Goal: Transaction & Acquisition: Purchase product/service

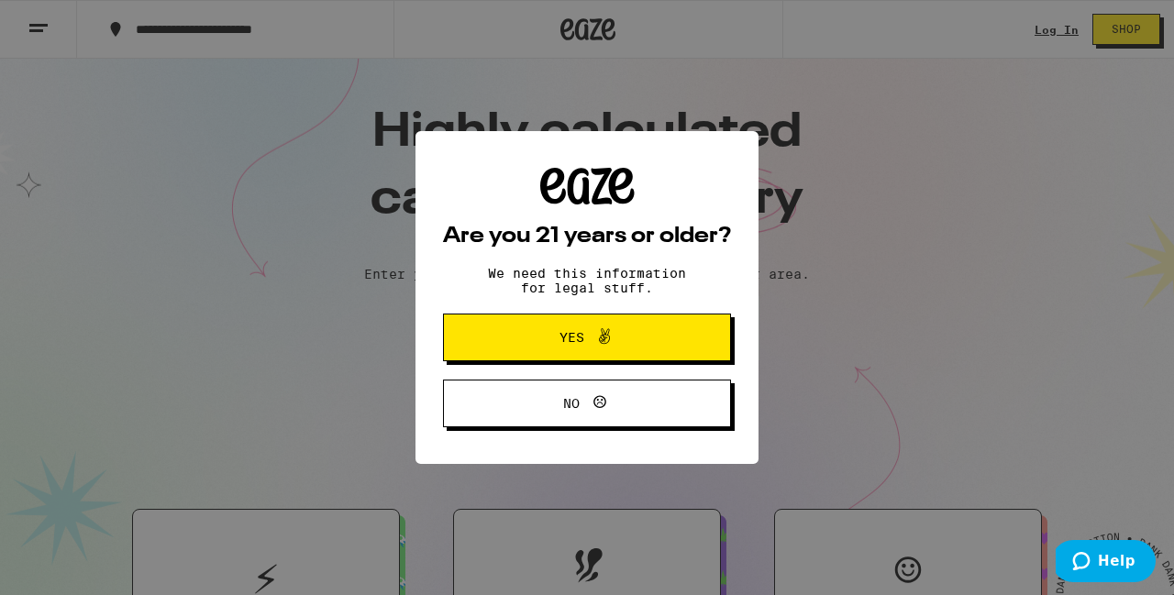
click at [610, 335] on icon at bounding box center [604, 337] width 22 height 22
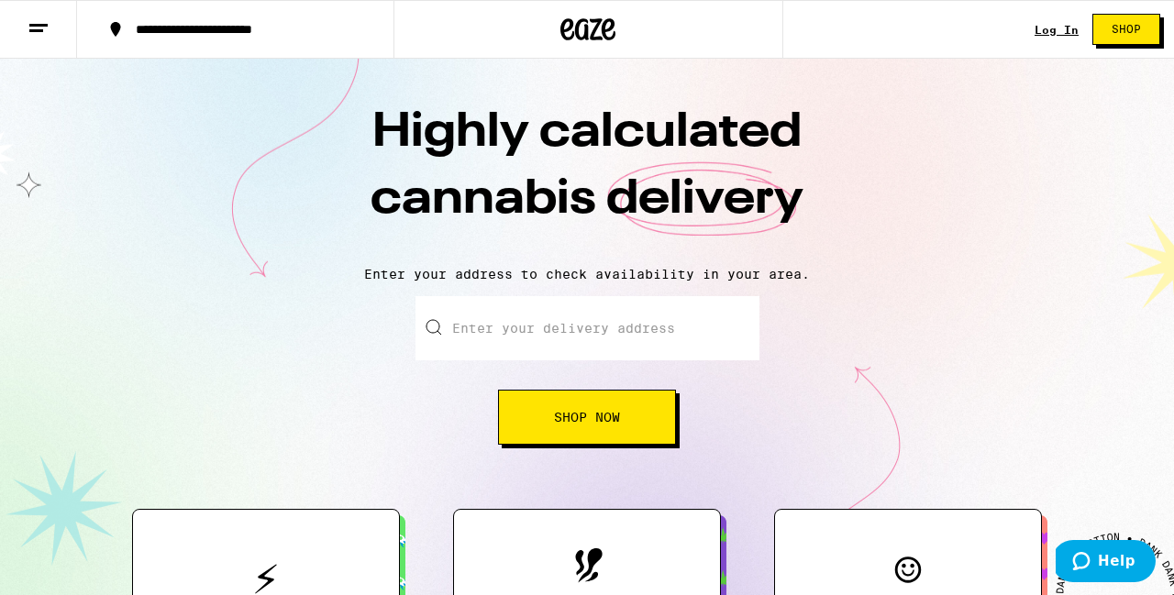
click at [601, 337] on input "Enter your delivery address" at bounding box center [587, 328] width 344 height 64
type input "[STREET_ADDRESS]"
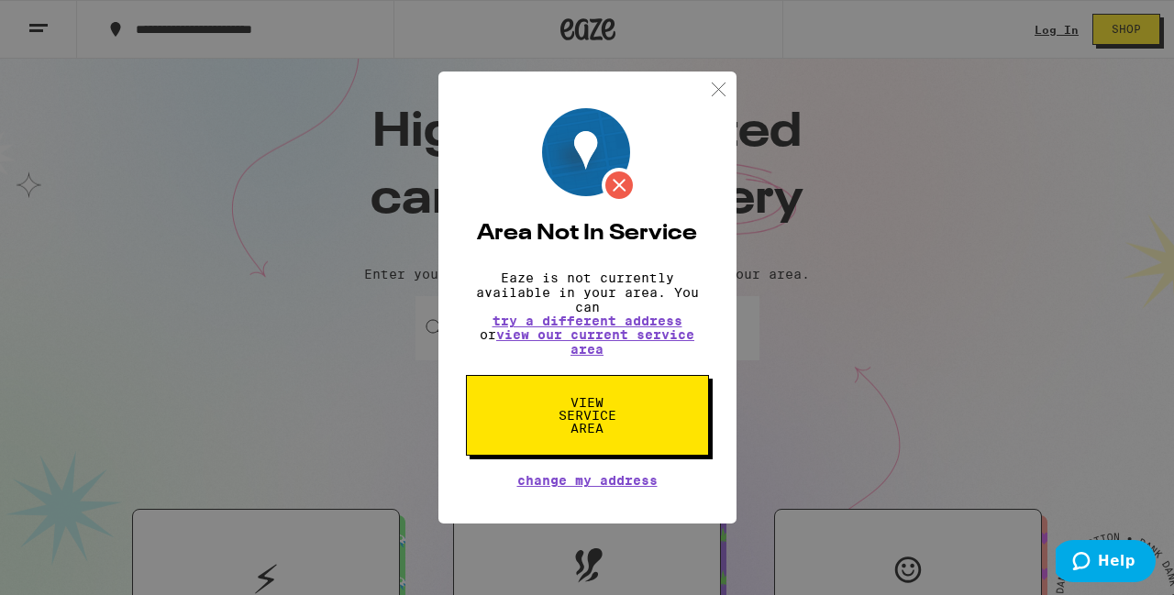
click at [620, 435] on span "View Service Area" at bounding box center [587, 415] width 94 height 39
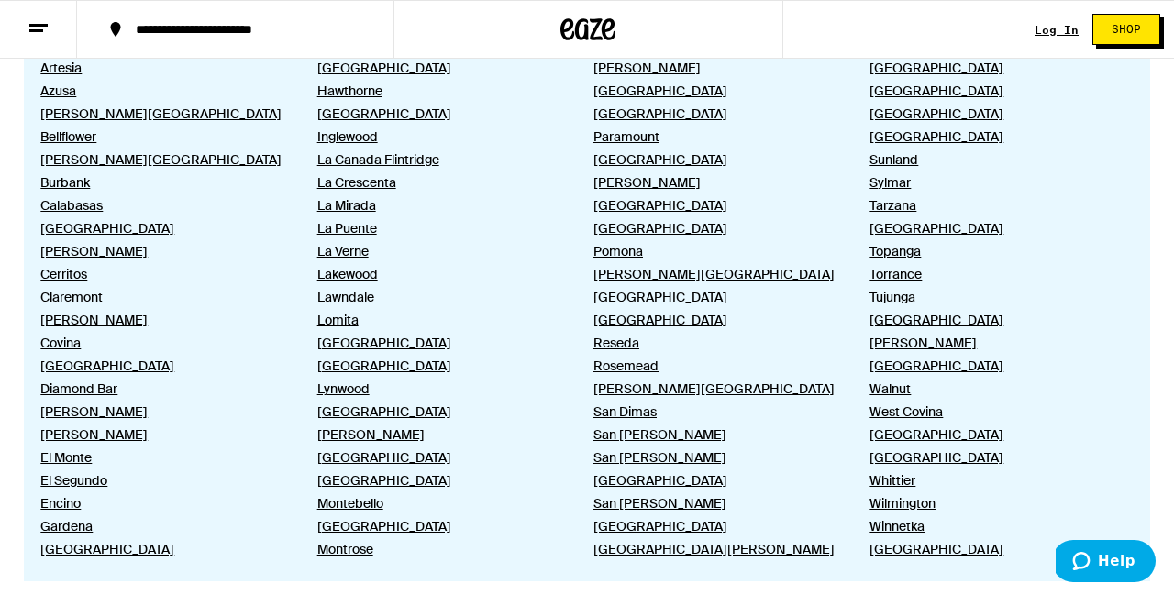
scroll to position [1189, 0]
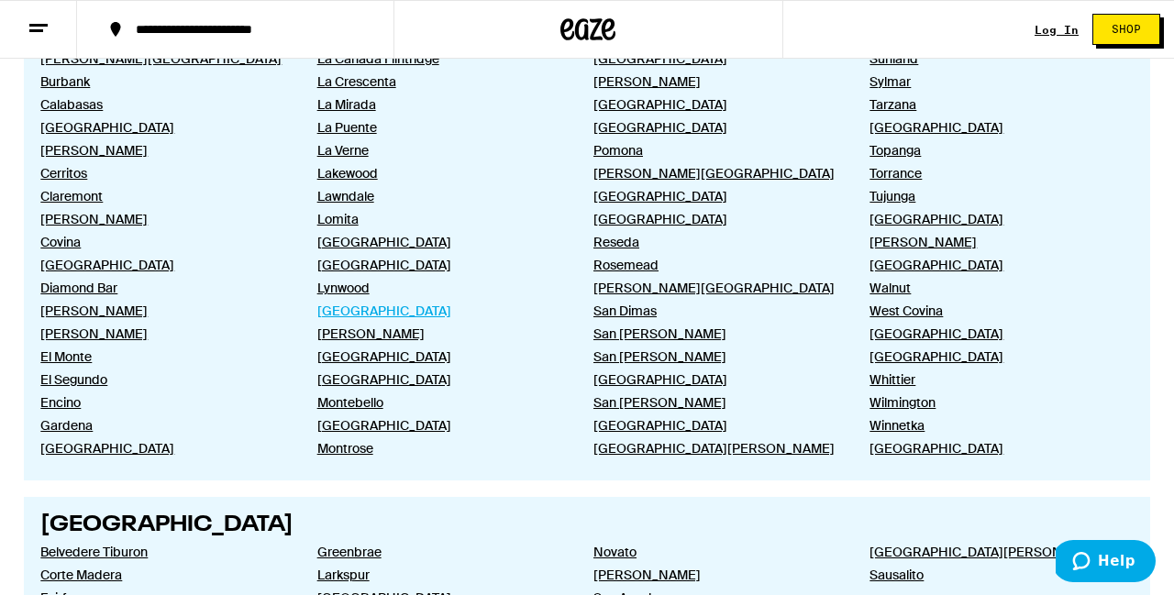
click at [404, 319] on link "[GEOGRAPHIC_DATA]" at bounding box center [440, 311] width 247 height 17
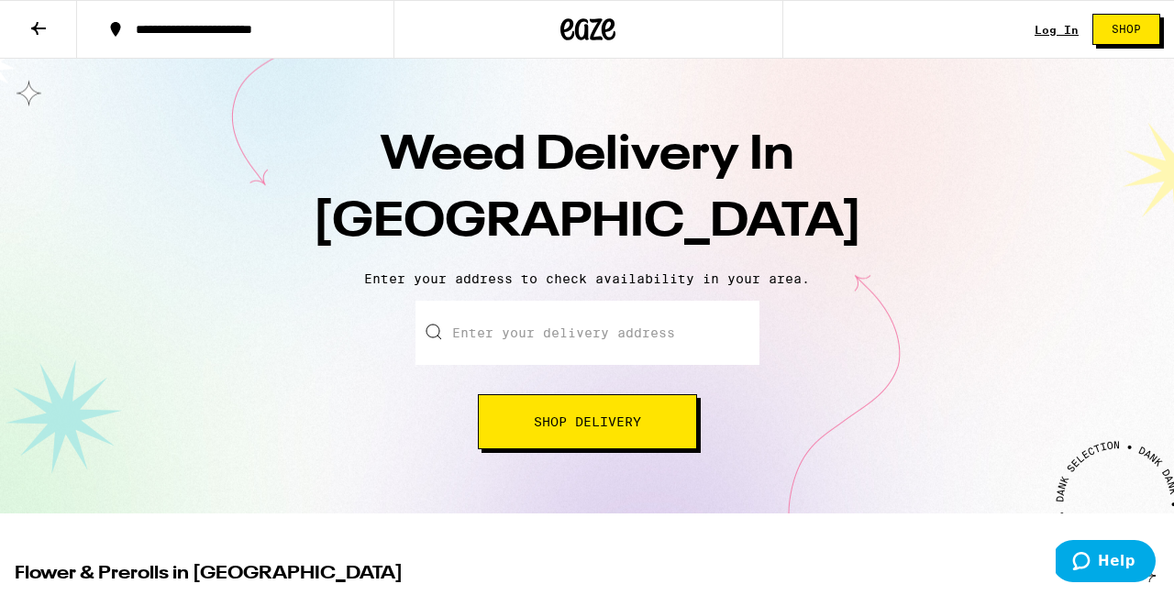
click at [543, 344] on input "Enter your delivery address" at bounding box center [587, 333] width 344 height 64
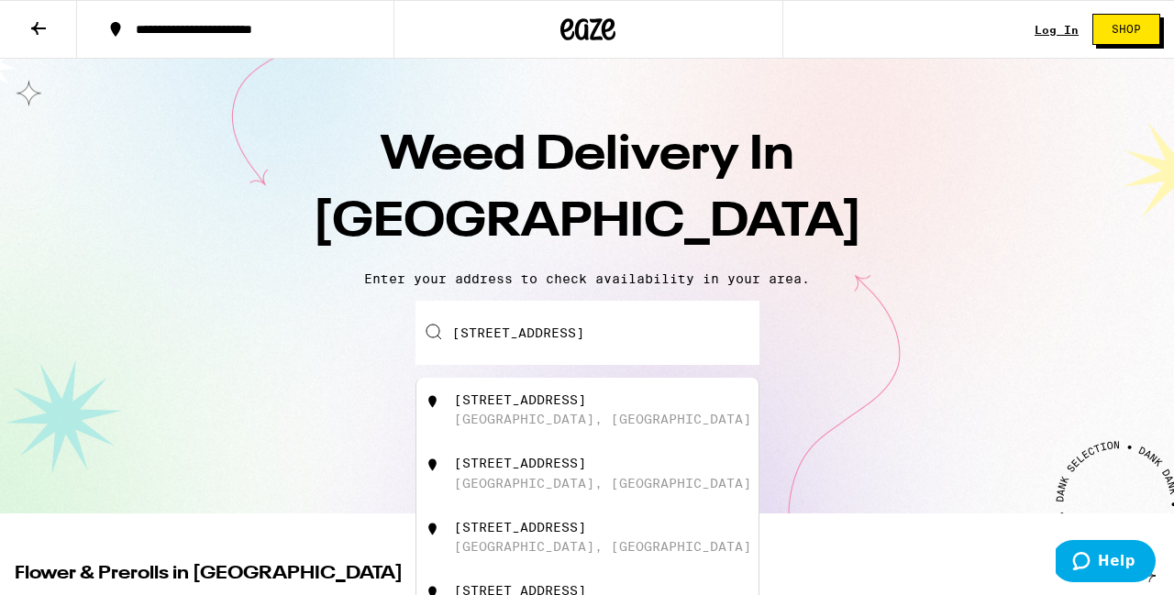
click at [555, 419] on div "[GEOGRAPHIC_DATA], [GEOGRAPHIC_DATA]" at bounding box center [602, 419] width 297 height 15
type input "[STREET_ADDRESS]"
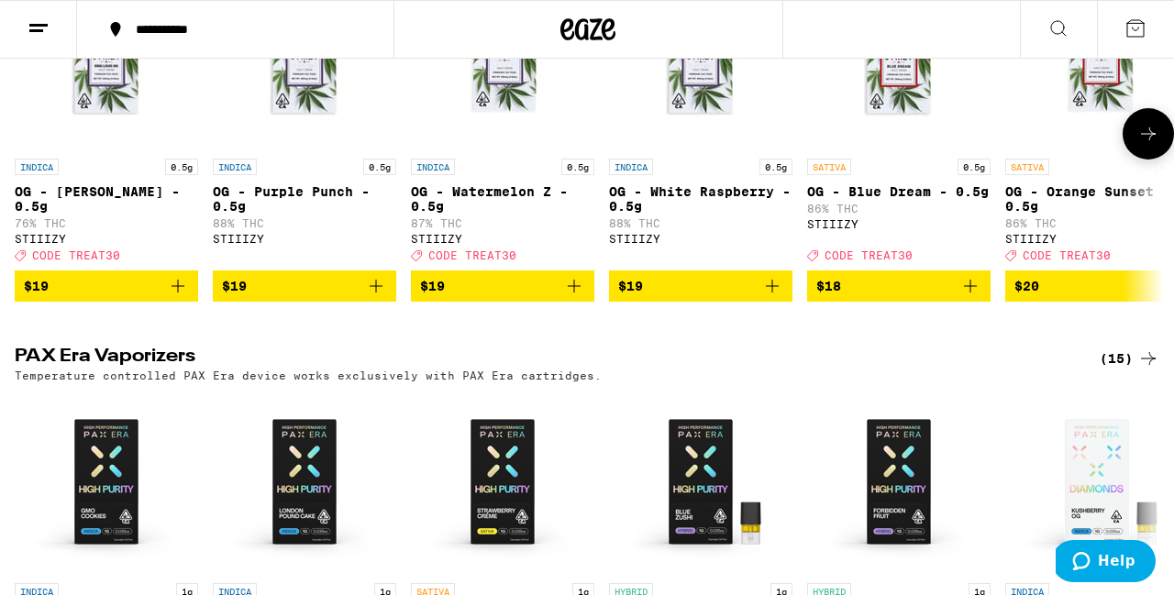
scroll to position [3307, 0]
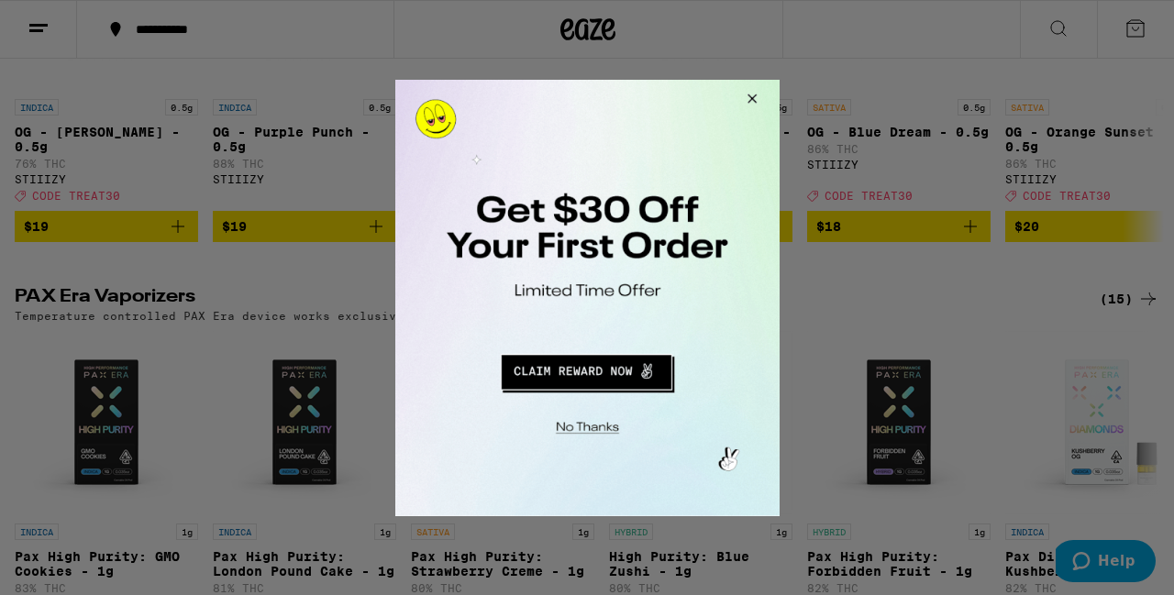
click at [625, 378] on button "Redirect to URL" at bounding box center [585, 369] width 319 height 44
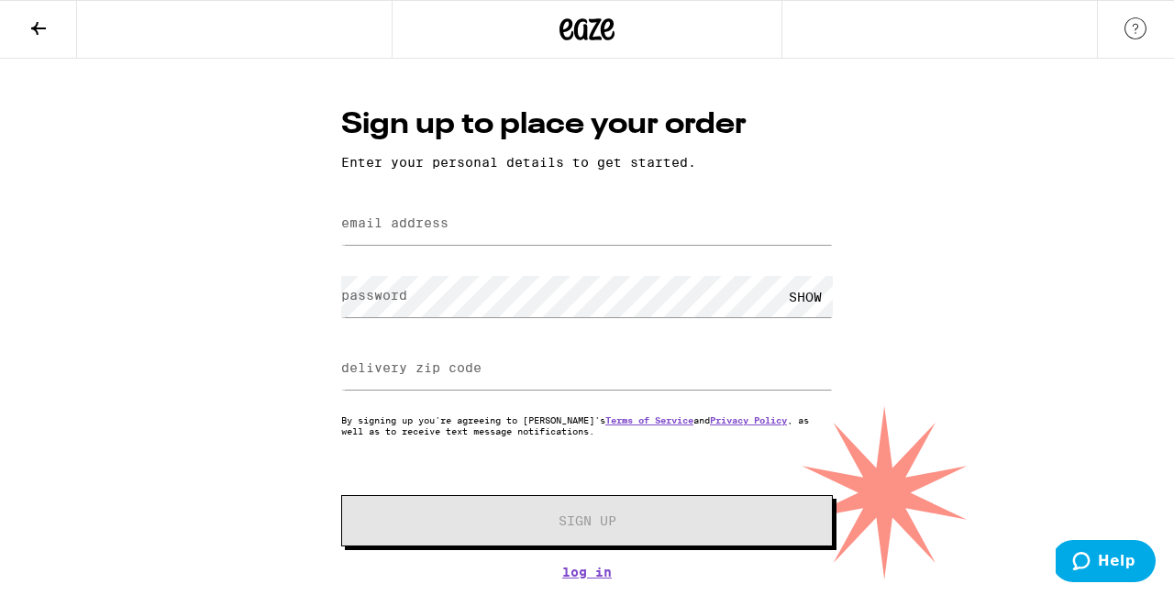
click at [441, 226] on label "email address" at bounding box center [394, 223] width 107 height 15
type input "kennedykdicarlo@gmail.com"
click at [799, 295] on div "SHOW" at bounding box center [805, 296] width 55 height 41
click at [523, 367] on input "delivery zip code" at bounding box center [587, 368] width 492 height 41
type input "90266"
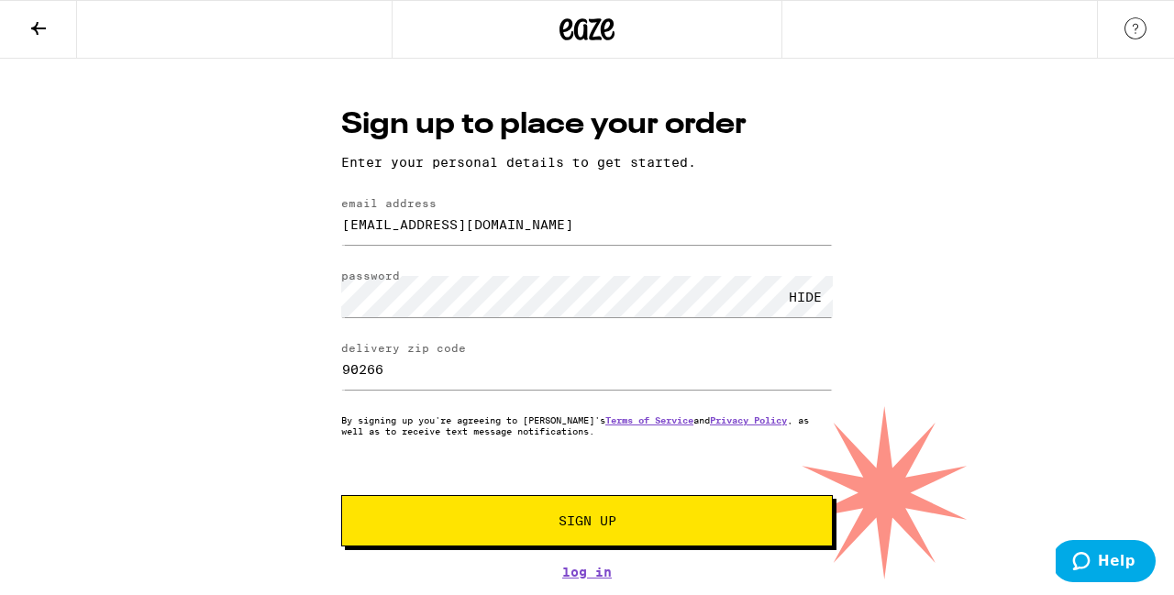
click at [546, 521] on span "Sign Up" at bounding box center [586, 520] width 365 height 13
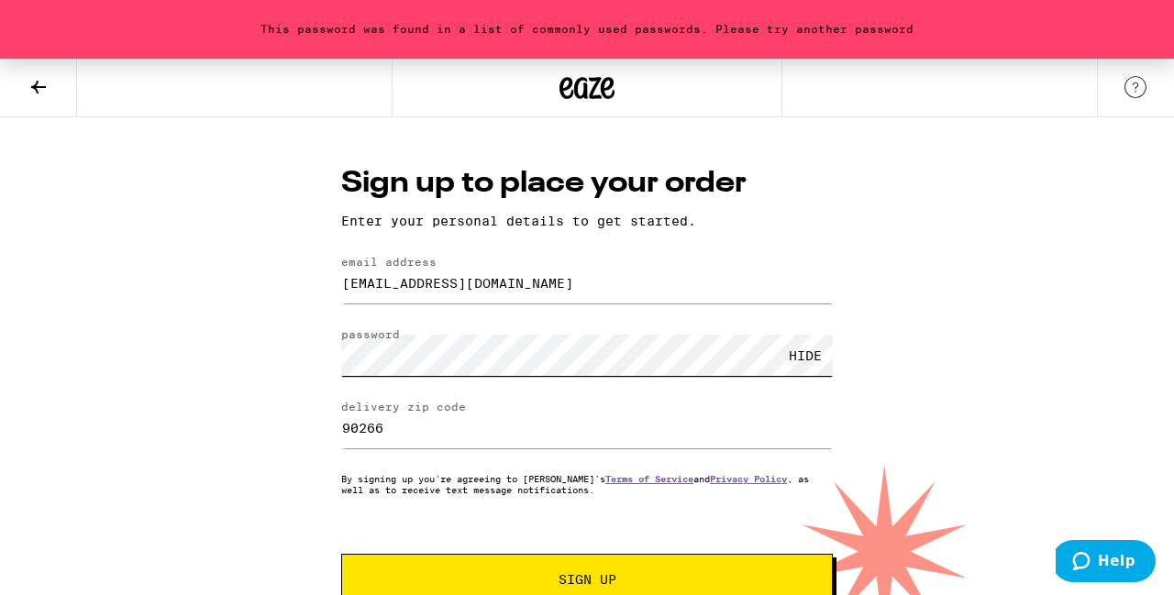
scroll to position [49, 0]
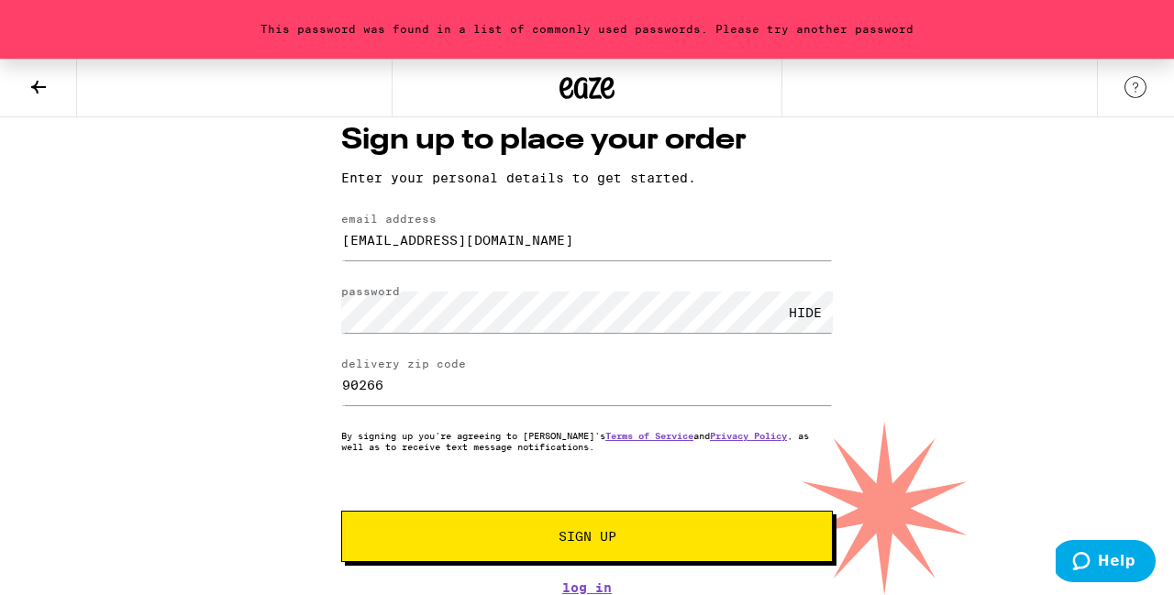
click at [672, 543] on button "Sign Up" at bounding box center [587, 536] width 492 height 51
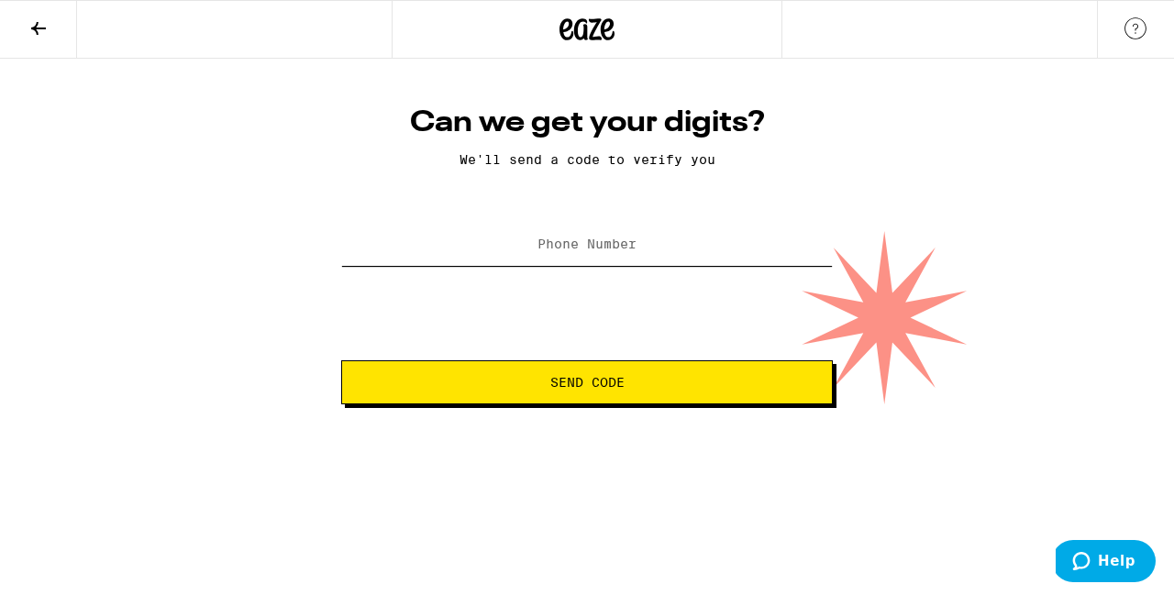
click at [638, 244] on input "Phone Number" at bounding box center [587, 245] width 492 height 41
type input "(602) 318-3582"
click at [538, 381] on span "Send Code" at bounding box center [587, 382] width 460 height 13
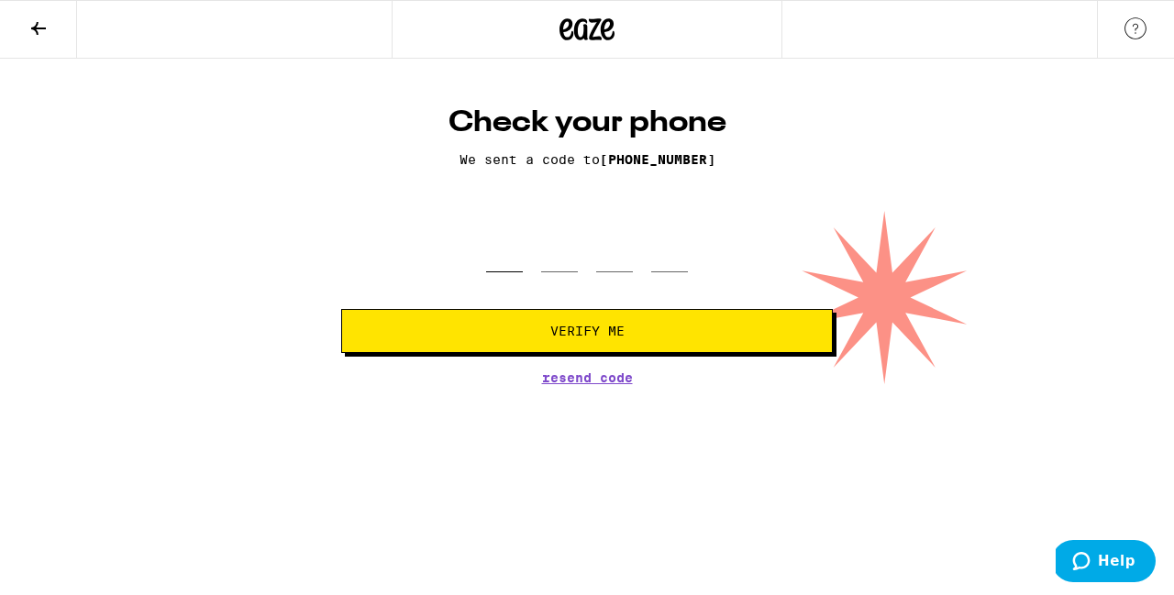
click at [507, 264] on input "tel" at bounding box center [504, 245] width 37 height 54
type input "3"
type input "5"
type input "2"
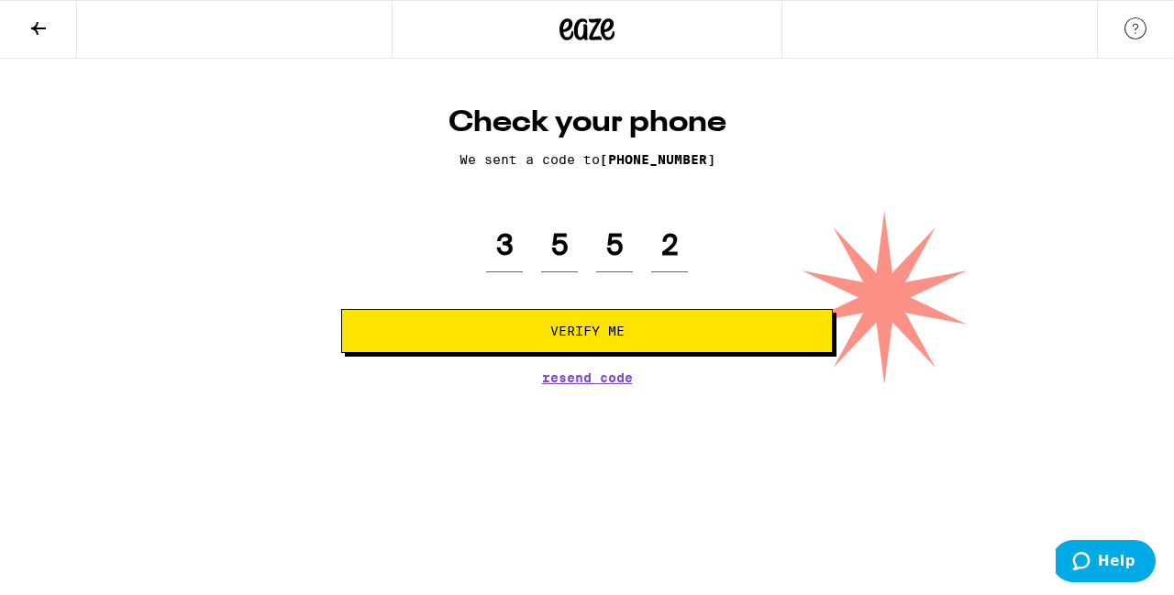
click at [562, 344] on button "Verify Me" at bounding box center [587, 331] width 492 height 44
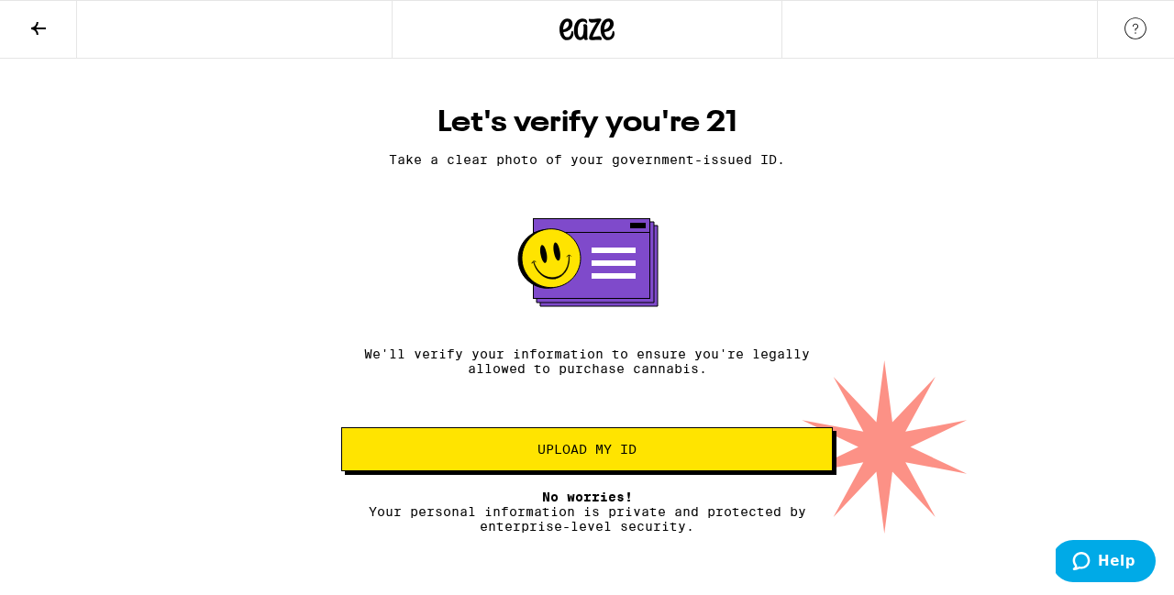
click at [563, 456] on span "Upload my ID" at bounding box center [586, 449] width 99 height 13
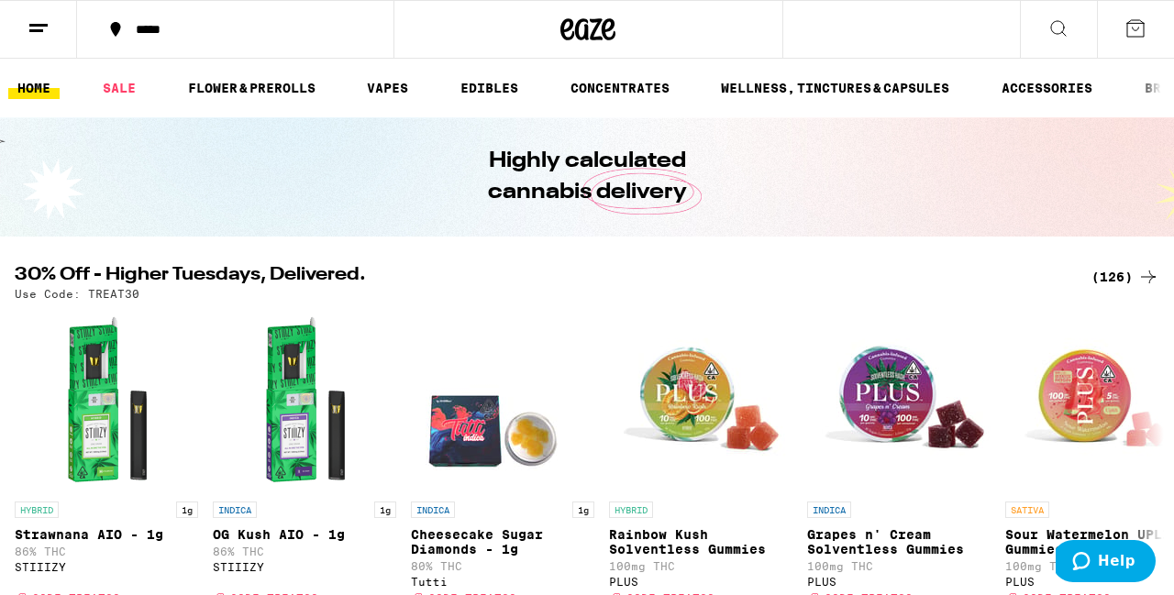
click at [1056, 28] on icon at bounding box center [1058, 28] width 22 height 22
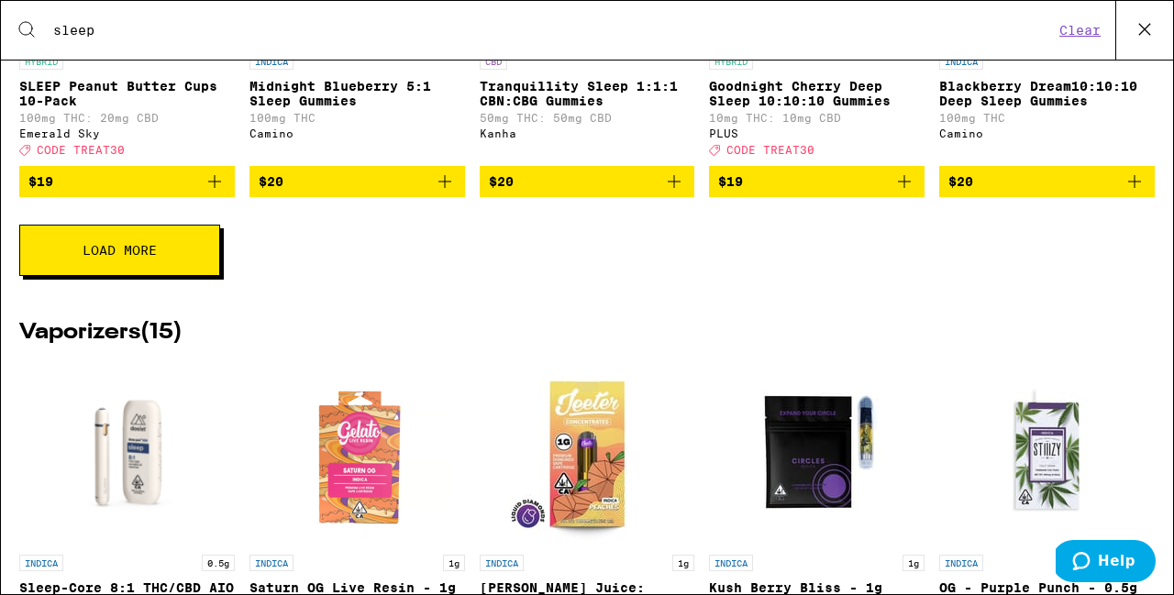
scroll to position [738, 0]
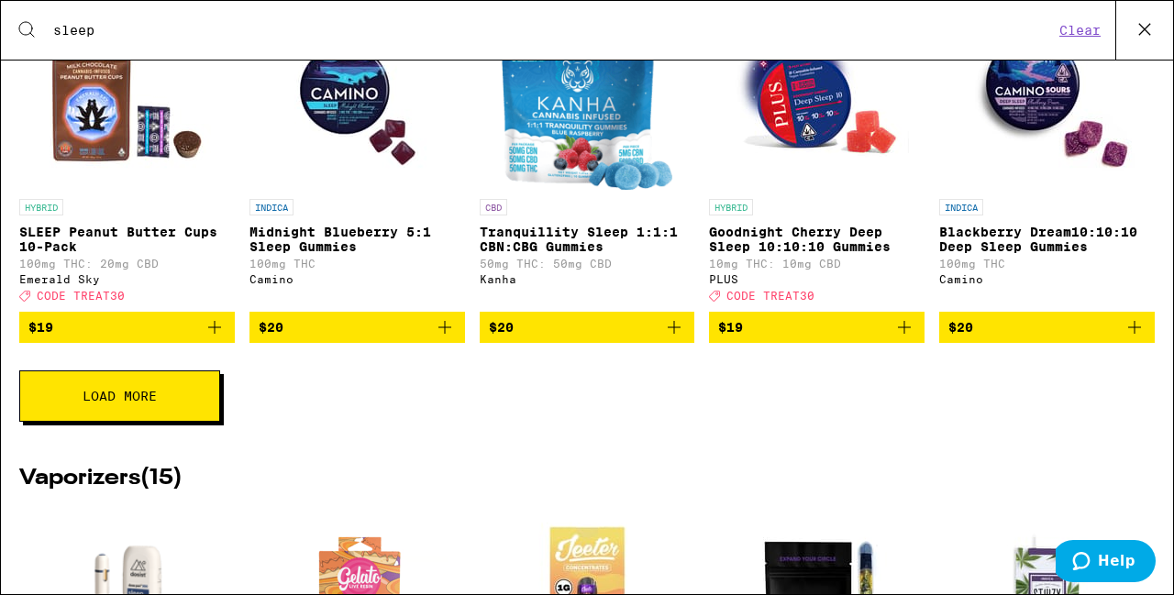
type input "sleep"
click at [207, 408] on button "Load More" at bounding box center [119, 395] width 201 height 51
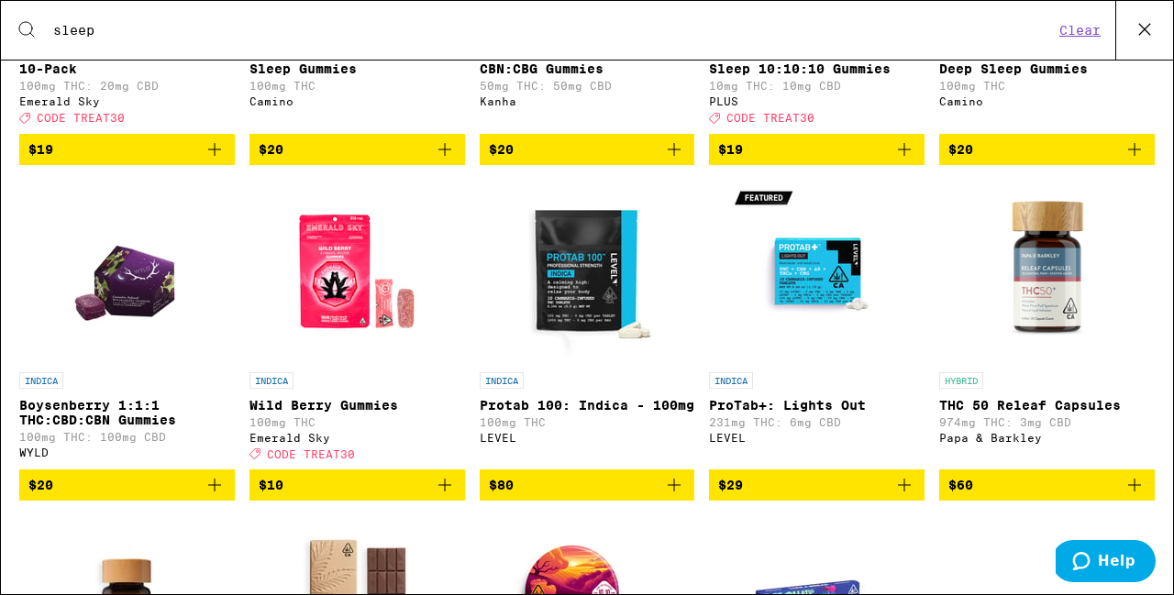
scroll to position [912, 0]
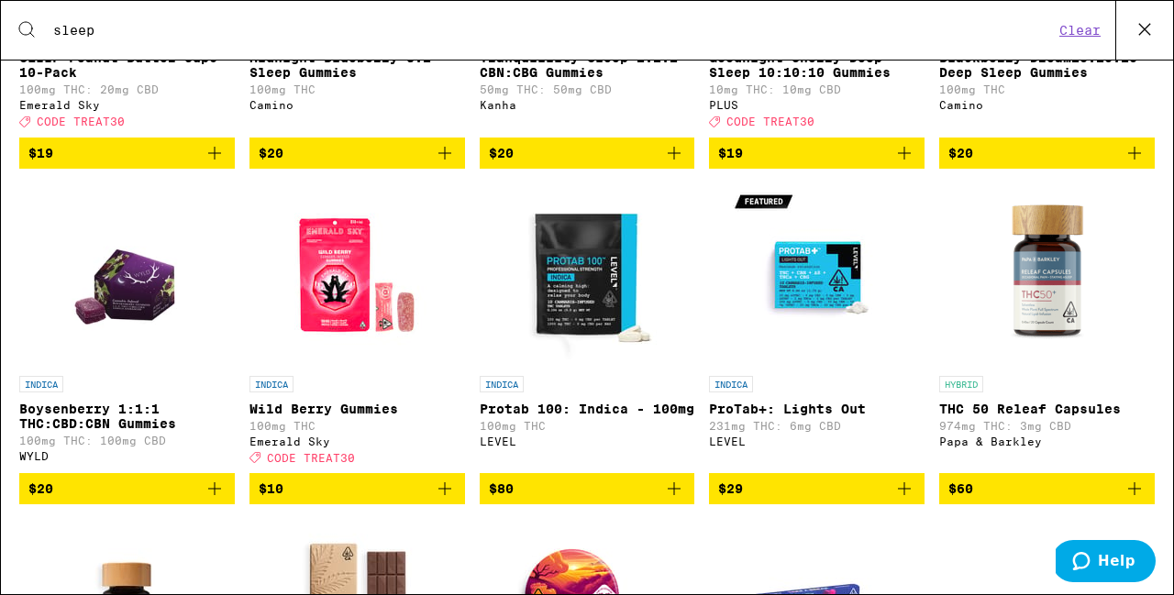
click at [91, 430] on p "Boysenberry 1:1:1 THC:CBD:CBN Gummies" at bounding box center [127, 416] width 216 height 29
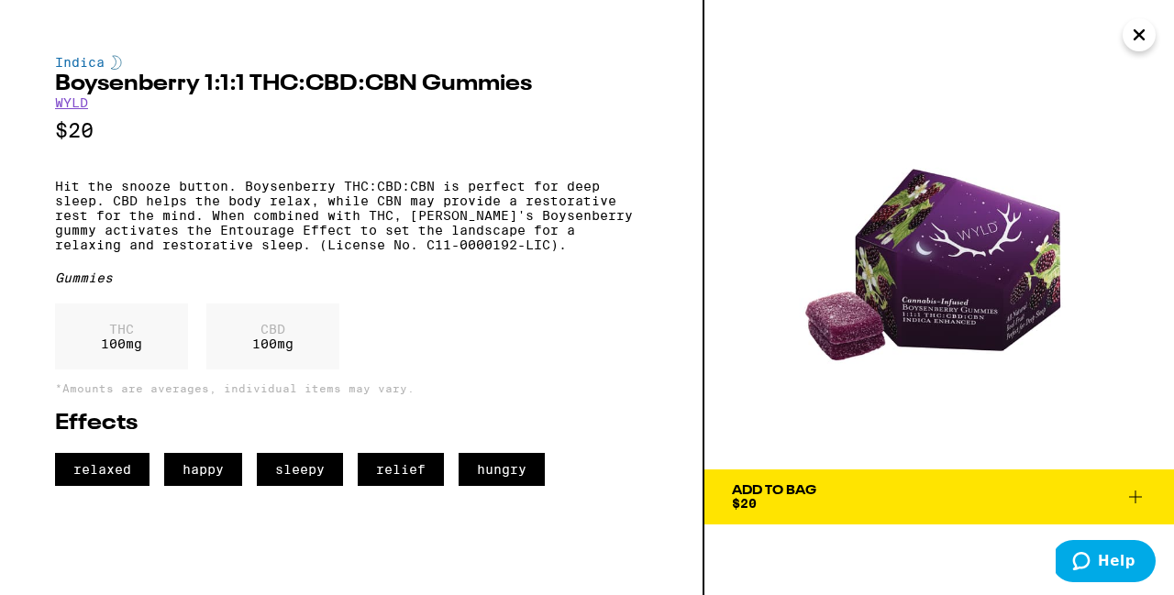
click at [1137, 491] on icon at bounding box center [1135, 497] width 22 height 22
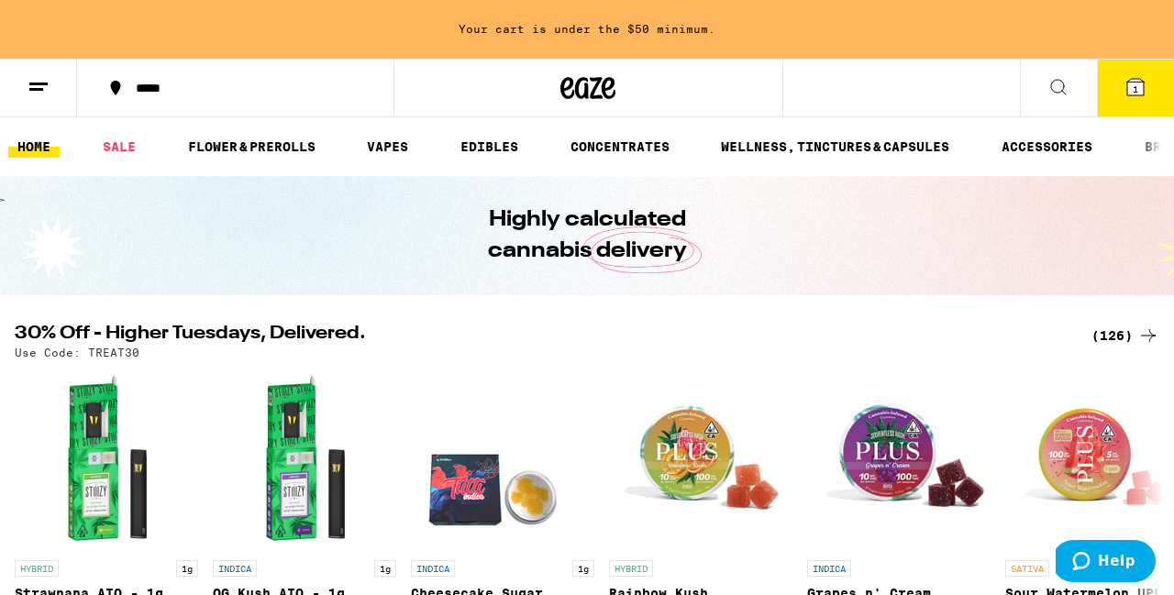
click at [1139, 90] on icon at bounding box center [1135, 87] width 17 height 17
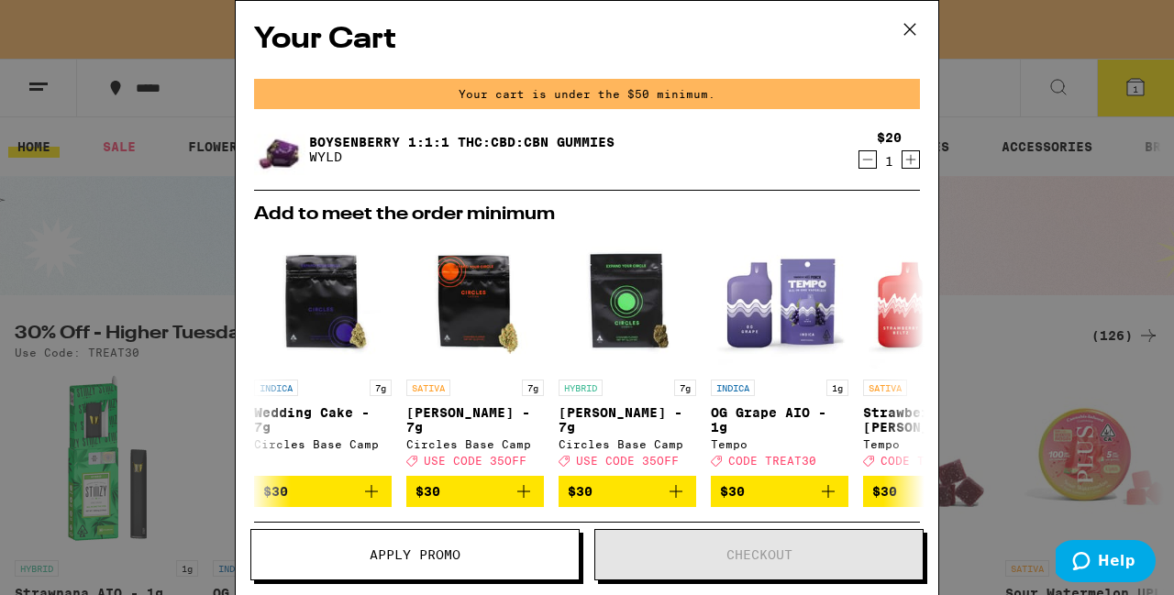
click at [919, 163] on button "Increment" at bounding box center [910, 159] width 18 height 18
click at [917, 163] on icon "Increment" at bounding box center [910, 160] width 17 height 22
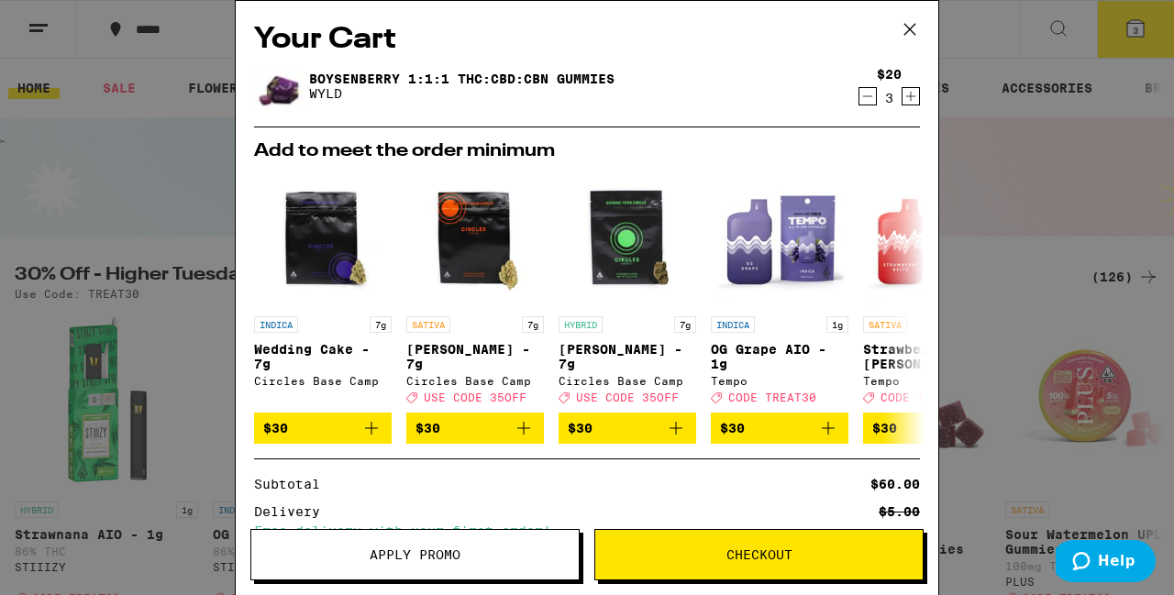
click at [793, 553] on span "Checkout" at bounding box center [758, 554] width 327 height 13
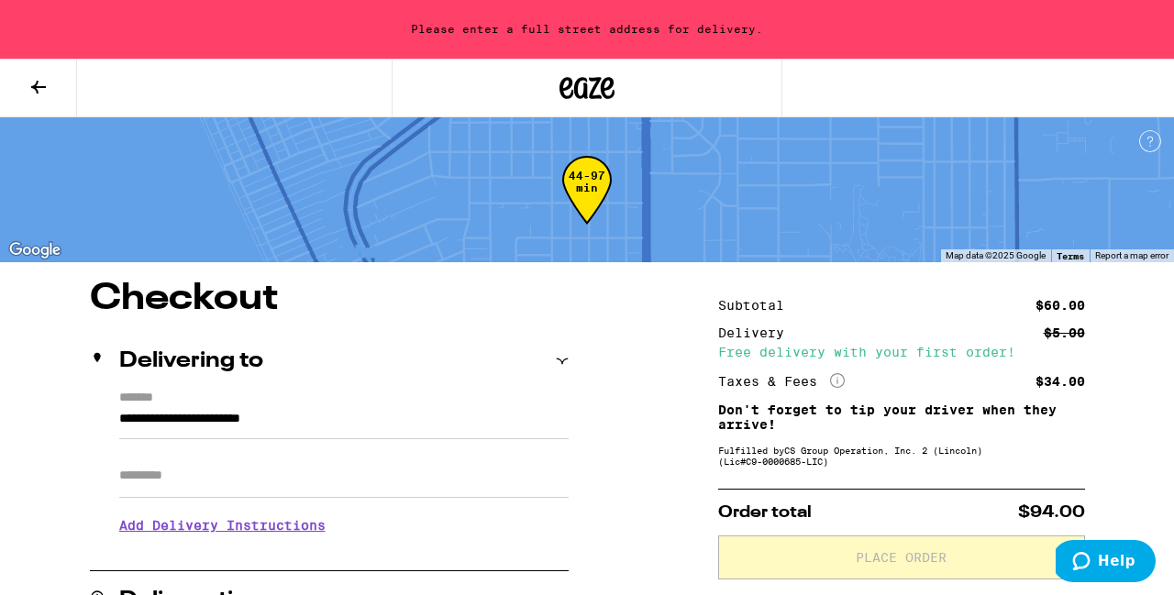
click at [28, 91] on icon at bounding box center [39, 87] width 22 height 22
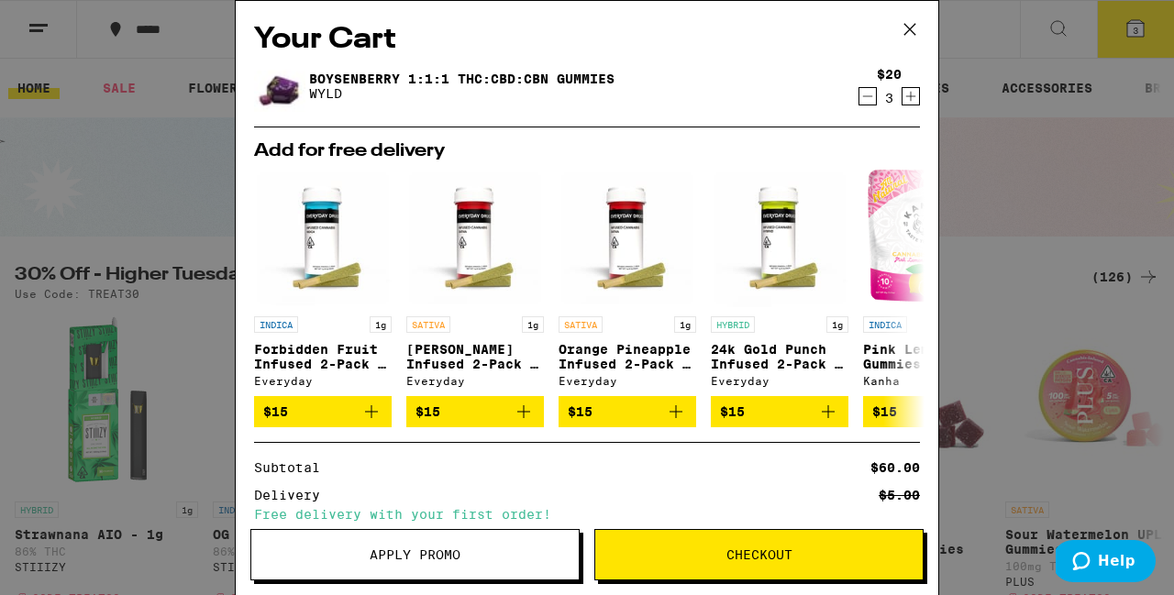
click at [419, 552] on span "Apply Promo" at bounding box center [415, 554] width 91 height 13
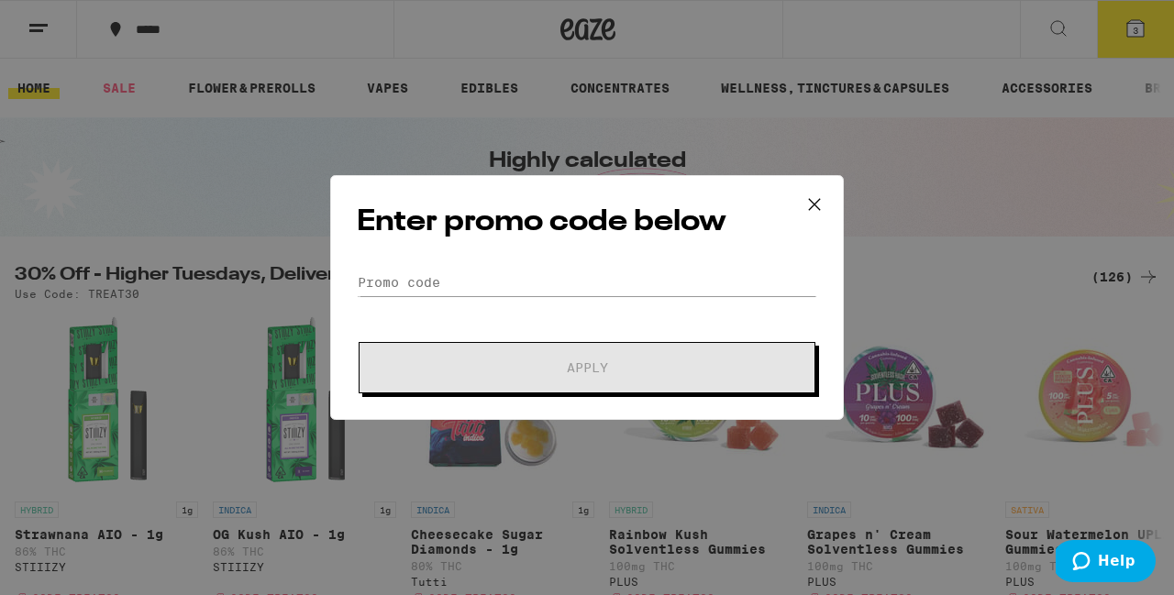
click at [812, 206] on icon at bounding box center [815, 205] width 28 height 28
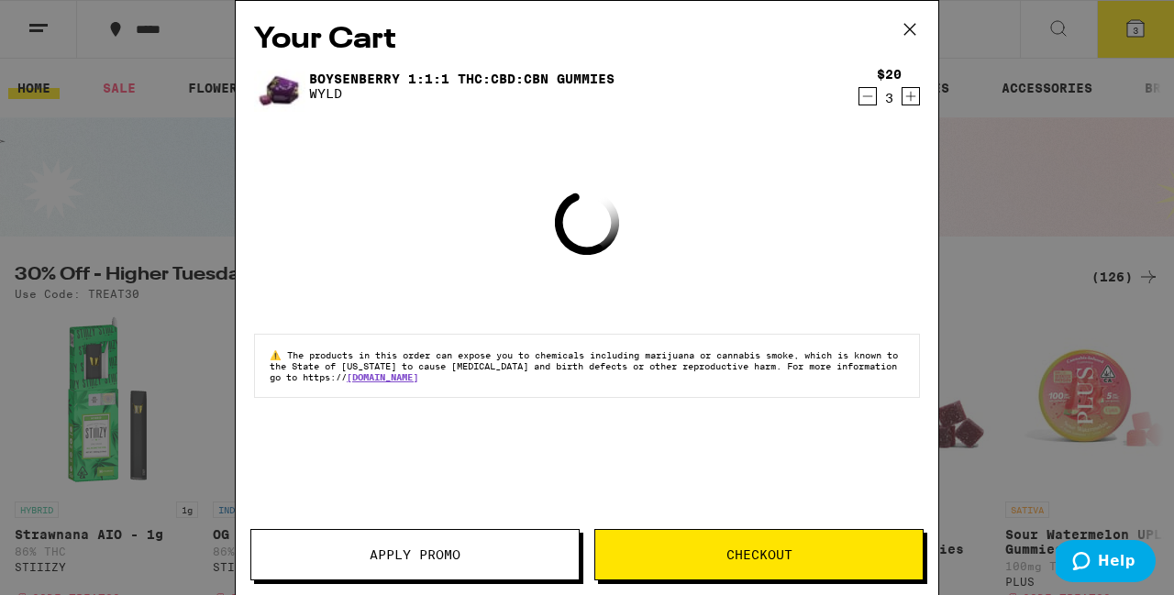
click at [914, 22] on icon at bounding box center [910, 30] width 28 height 28
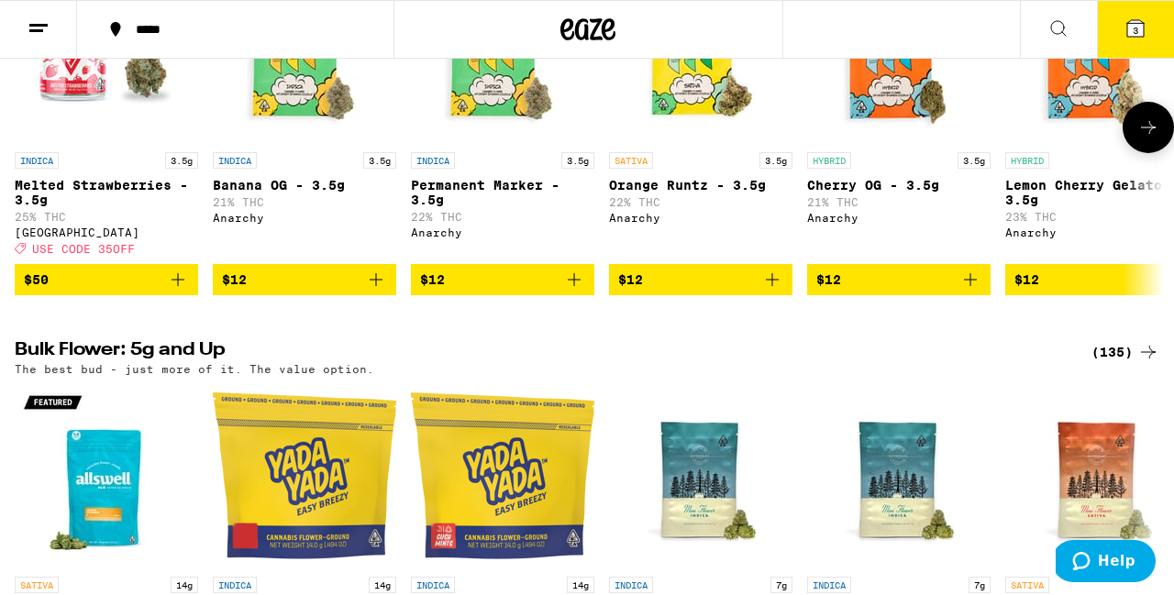
scroll to position [1630, 0]
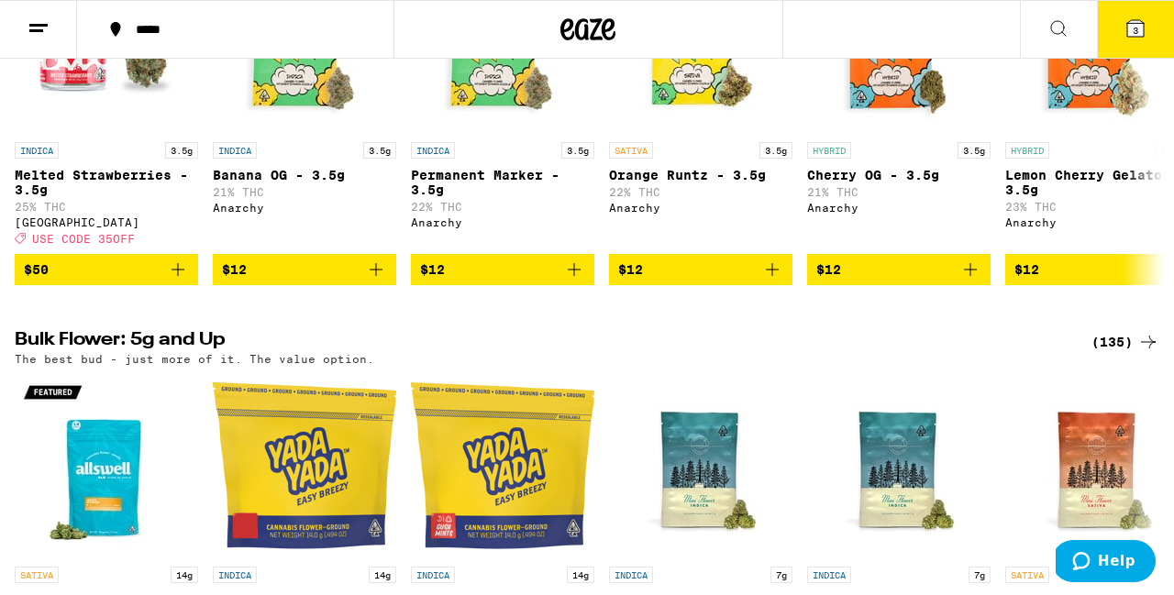
click at [1043, 28] on button at bounding box center [1058, 30] width 77 height 58
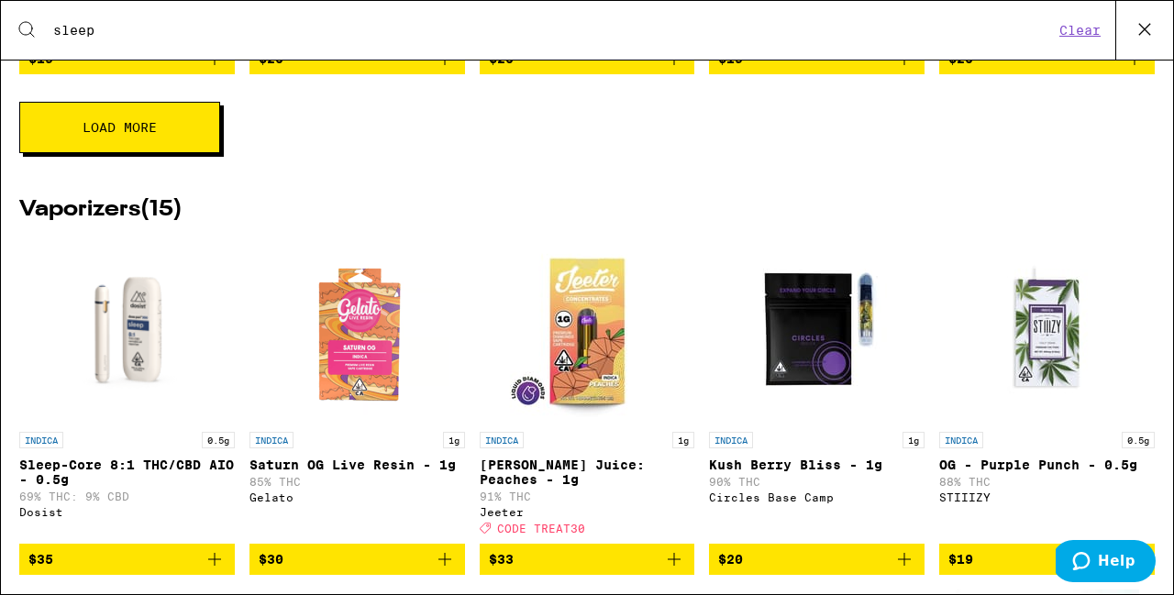
scroll to position [1009, 0]
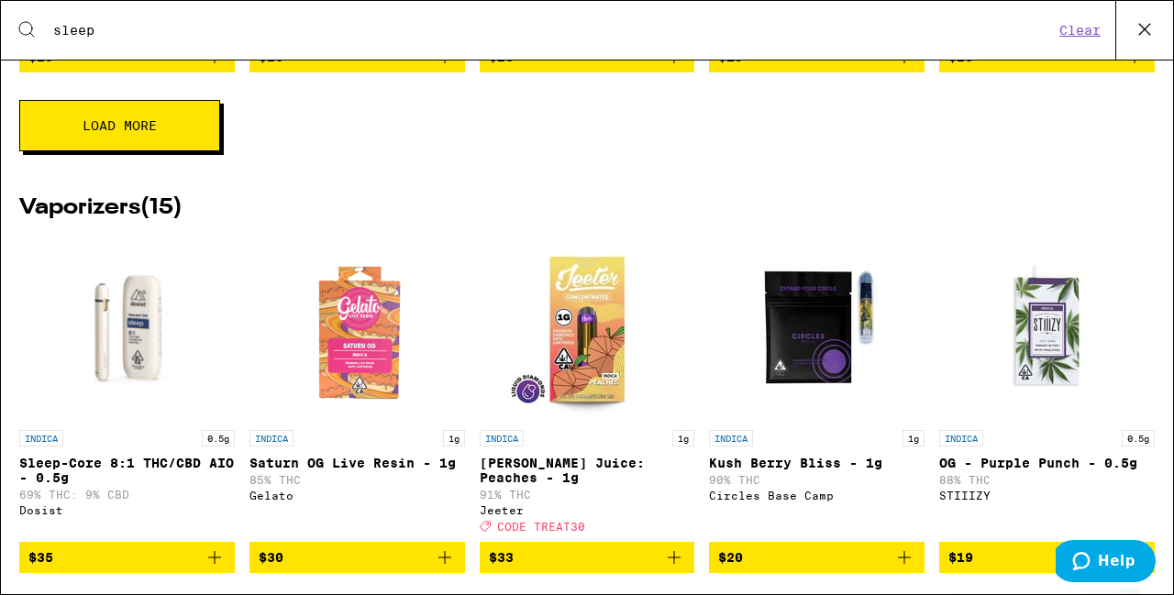
type input "sleep"
click at [192, 151] on button "Load More" at bounding box center [119, 125] width 201 height 51
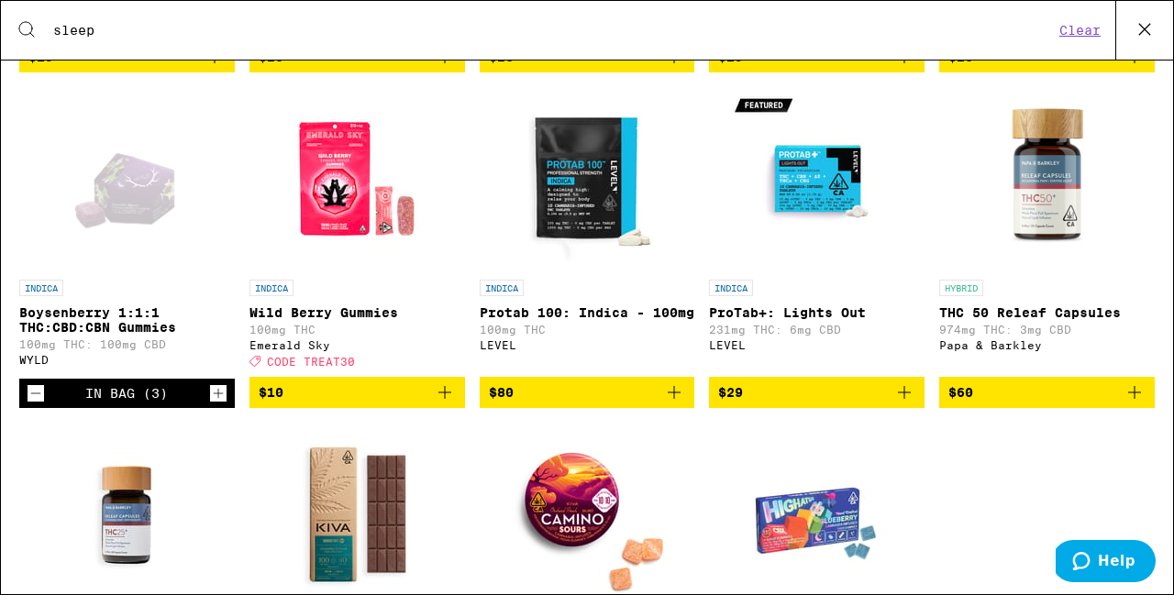
scroll to position [0, 0]
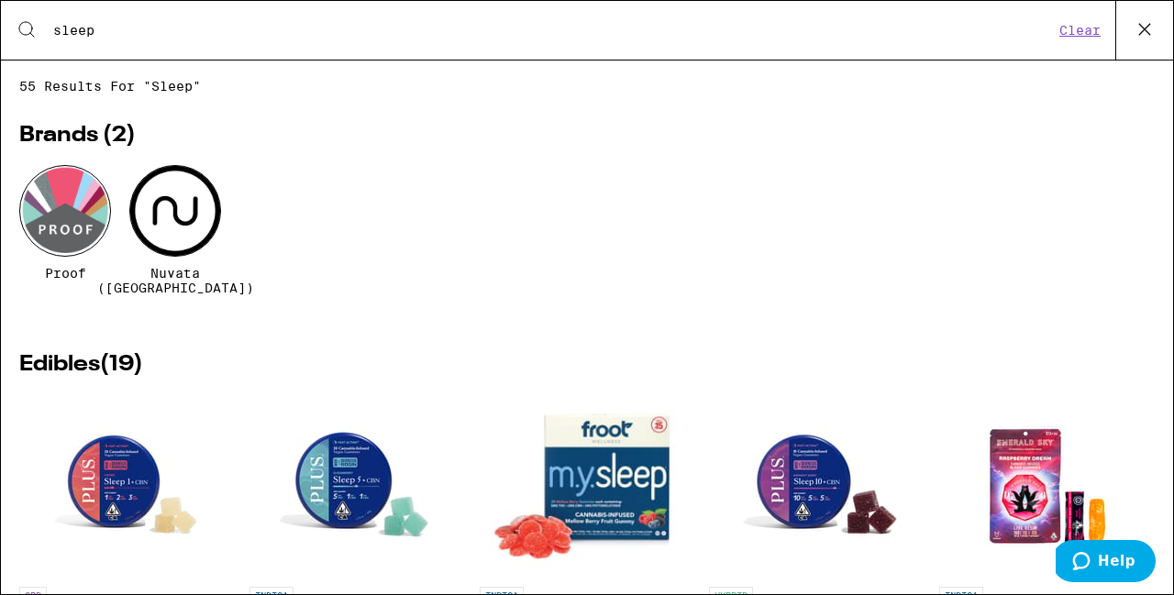
click at [1143, 39] on icon at bounding box center [1145, 30] width 28 height 28
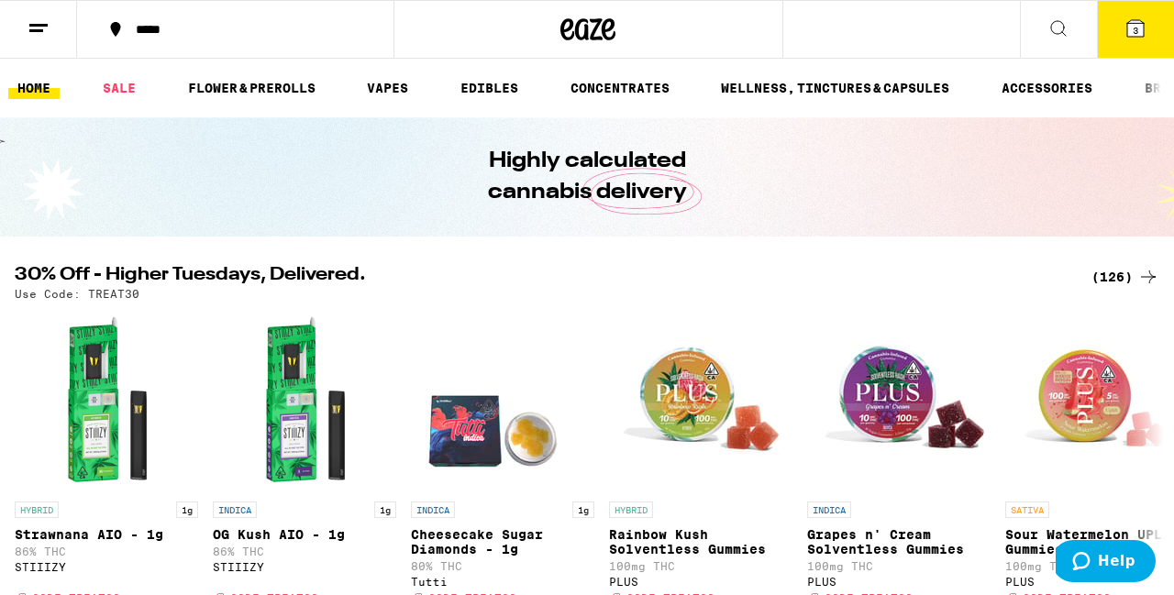
click at [603, 23] on icon at bounding box center [609, 29] width 14 height 22
click at [599, 39] on icon at bounding box center [589, 29] width 28 height 22
click at [1119, 27] on button "3" at bounding box center [1135, 29] width 77 height 57
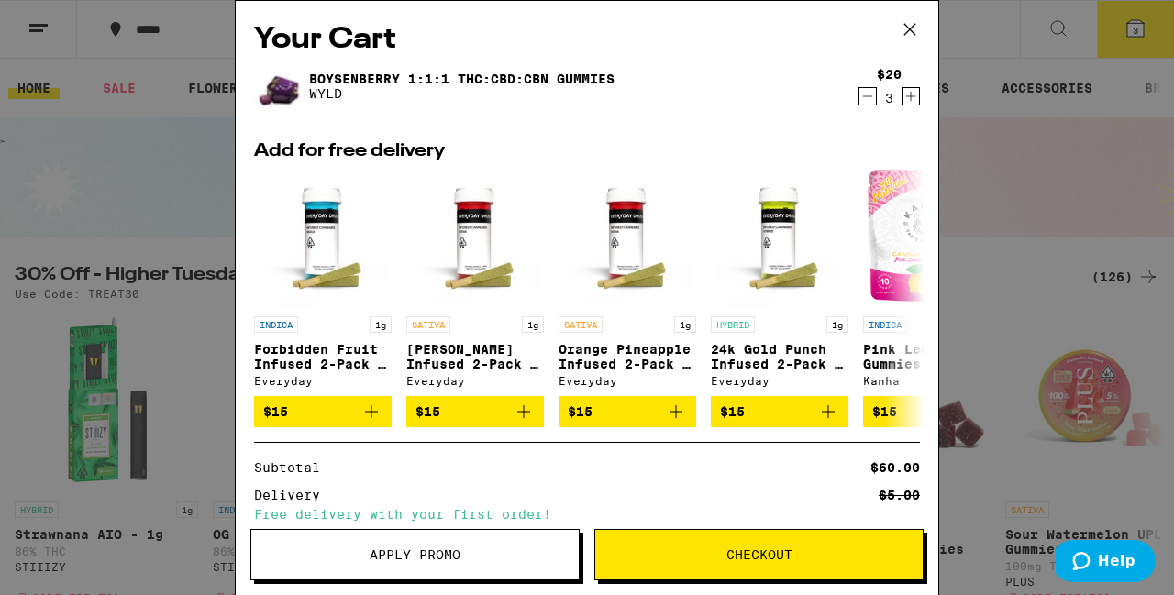
click at [757, 561] on span "Checkout" at bounding box center [759, 554] width 66 height 13
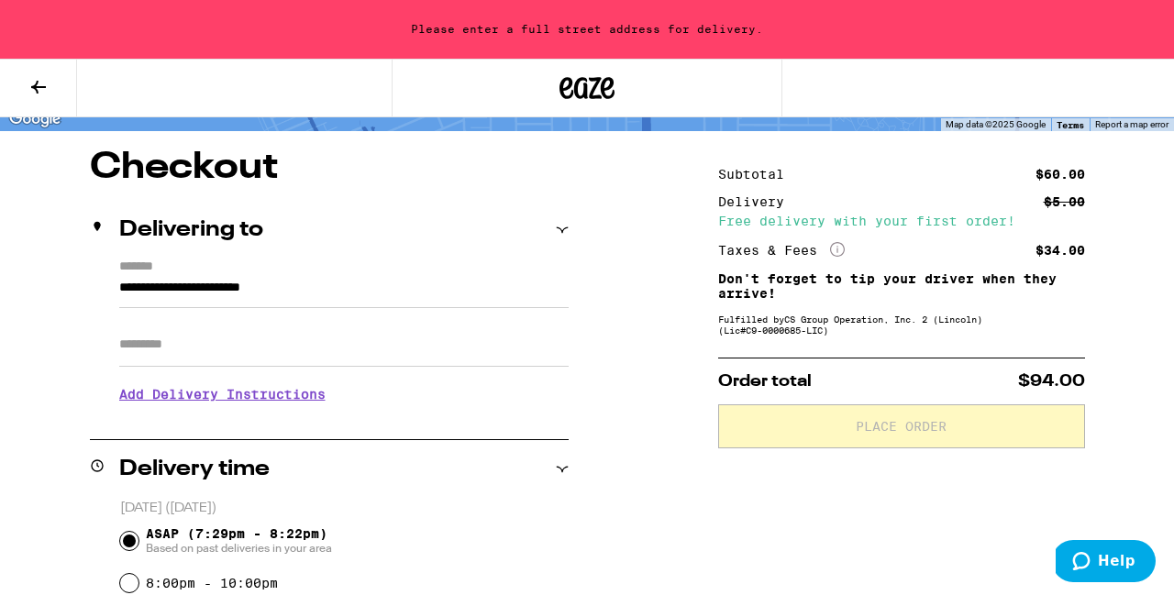
scroll to position [129, 0]
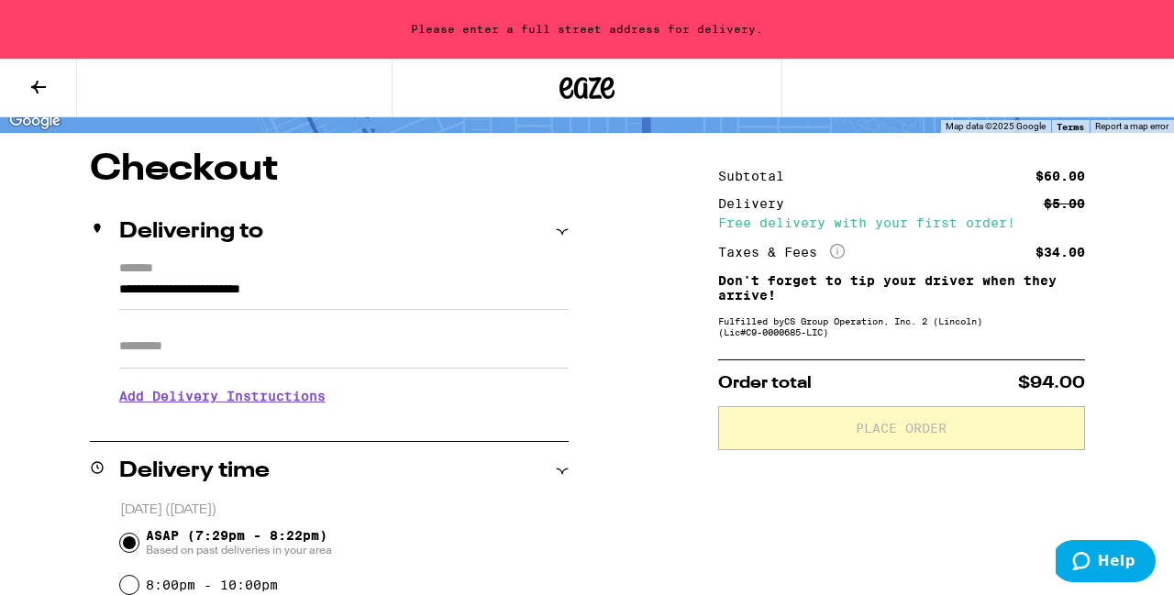
click at [250, 288] on input "**********" at bounding box center [343, 294] width 449 height 31
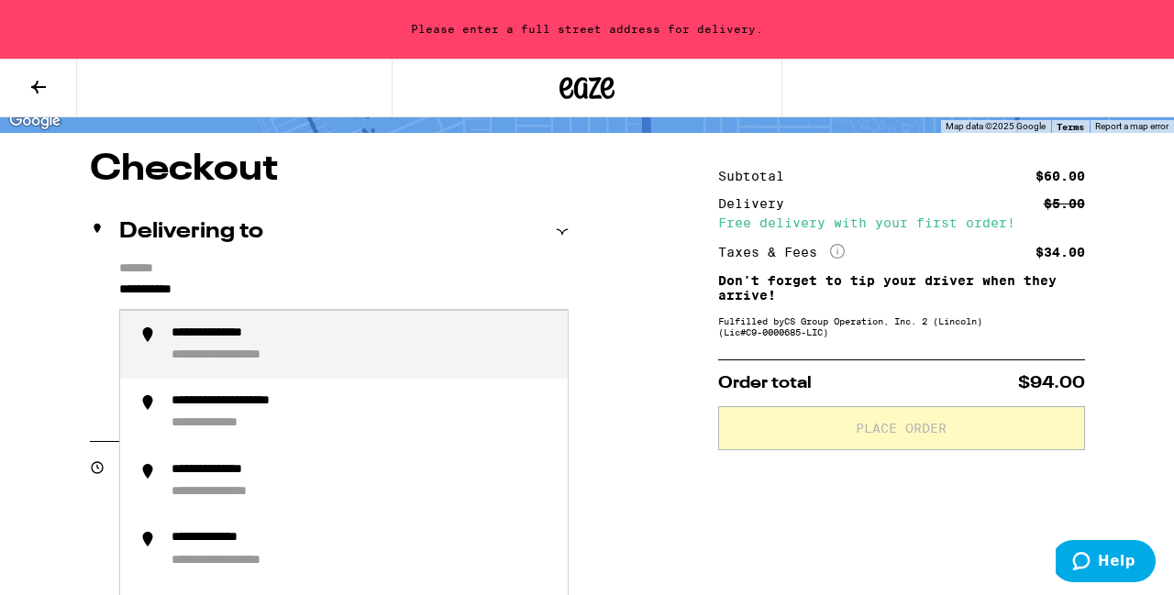
click at [272, 333] on div "**********" at bounding box center [233, 334] width 125 height 17
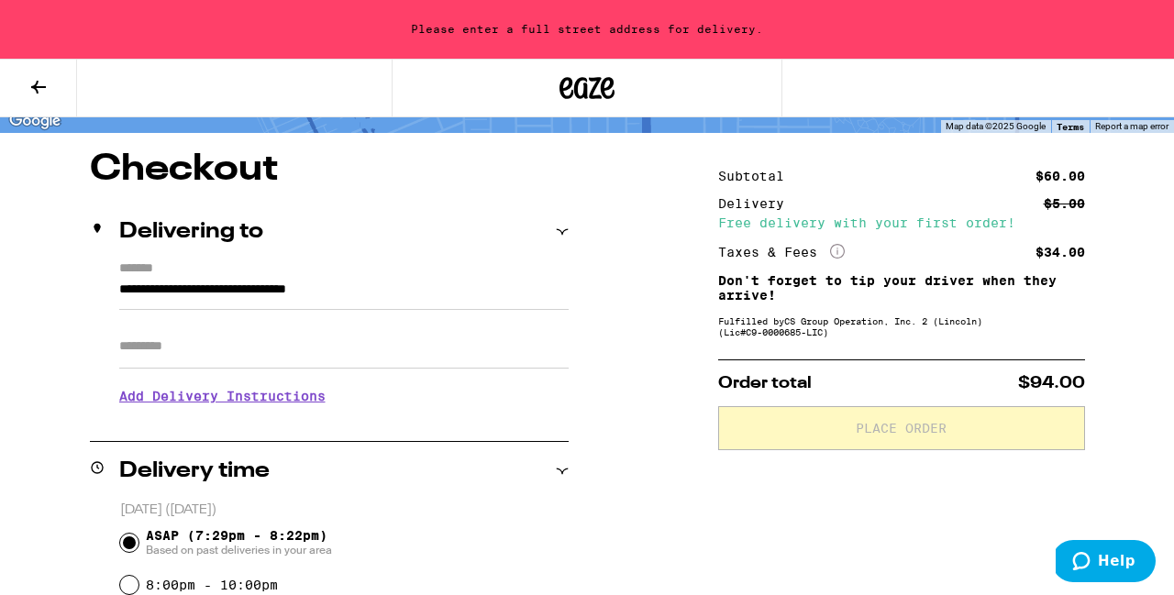
type input "**********"
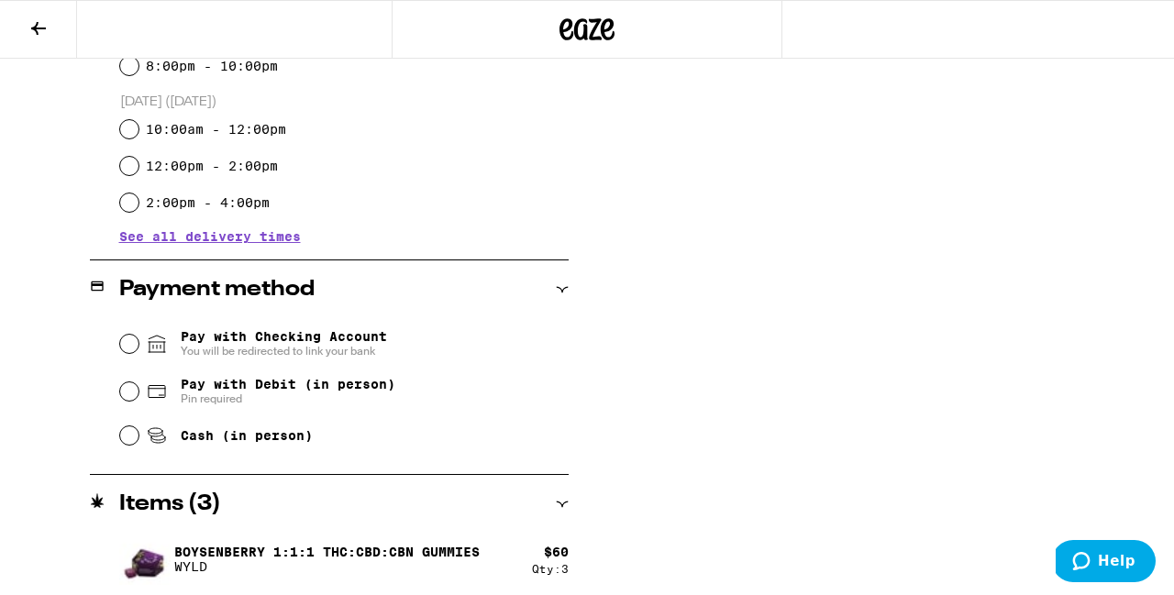
scroll to position [595, 0]
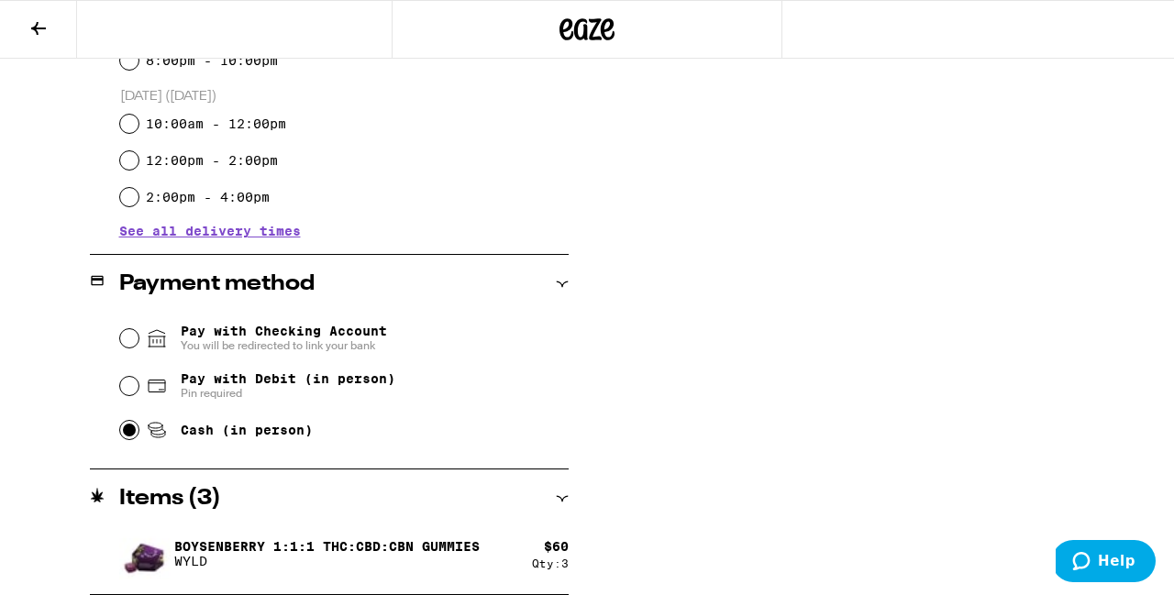
click at [130, 429] on input "Cash (in person)" at bounding box center [129, 430] width 18 height 18
radio input "true"
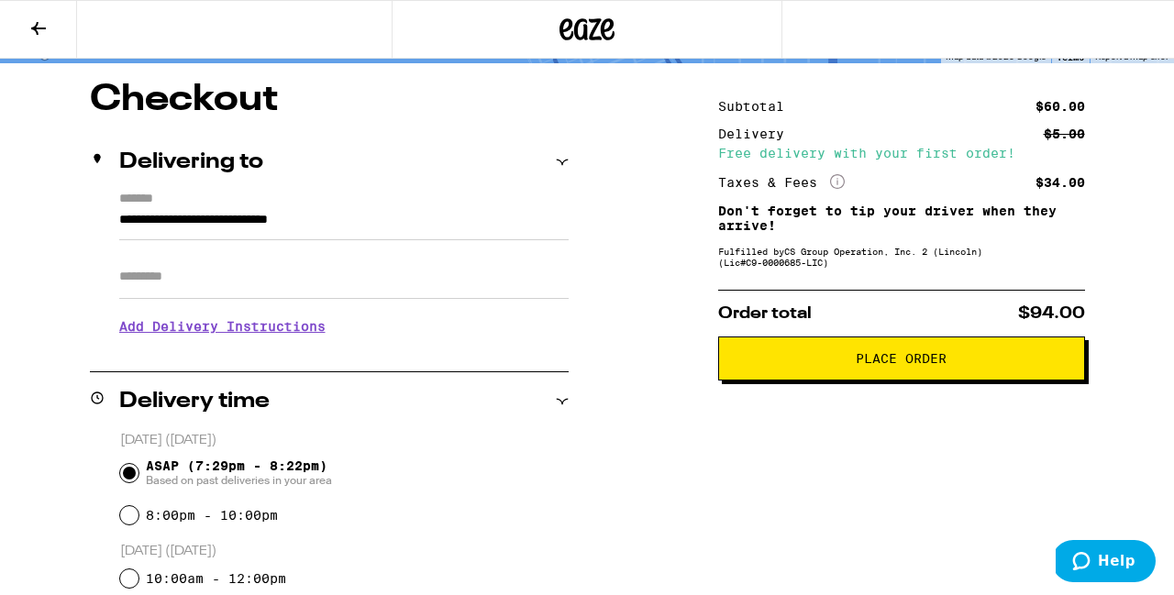
scroll to position [149, 0]
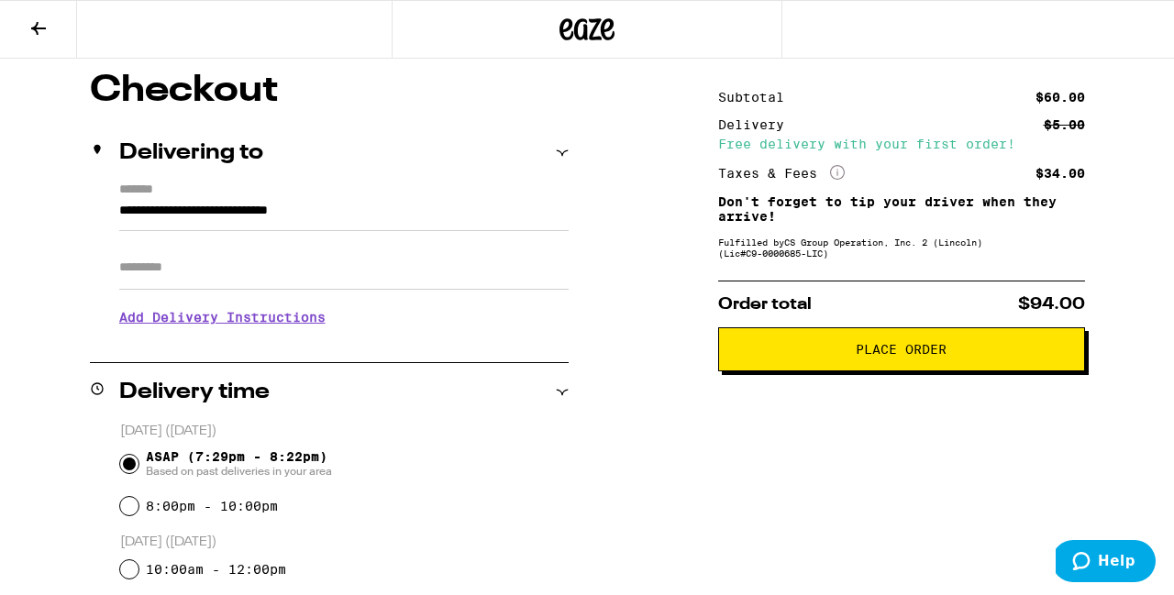
click at [891, 356] on span "Place Order" at bounding box center [901, 349] width 91 height 13
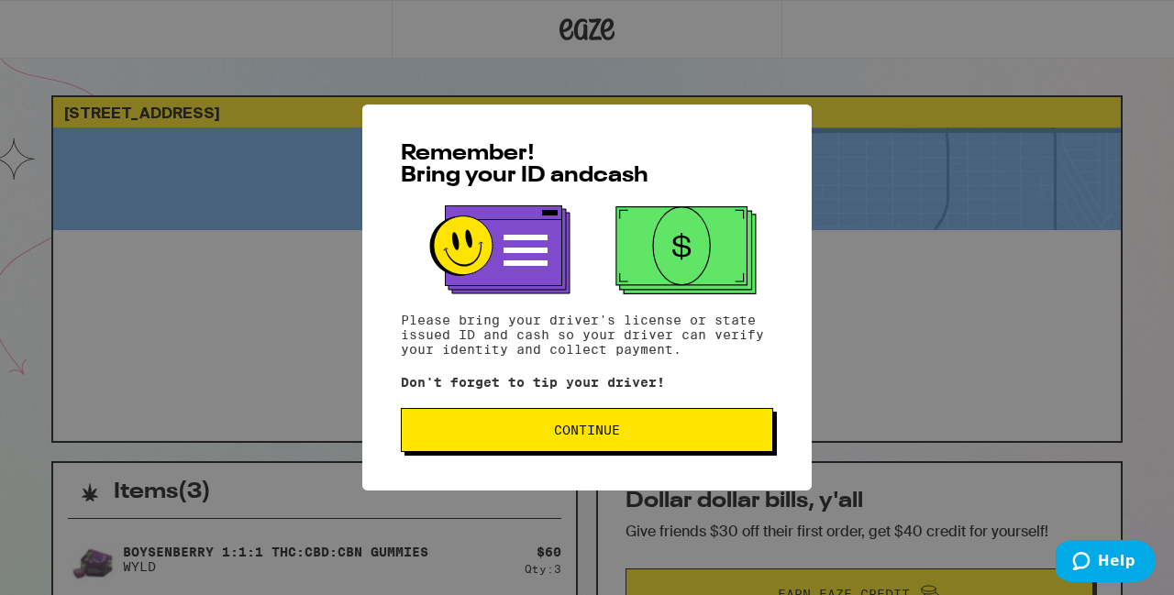
click at [679, 429] on span "Continue" at bounding box center [586, 430] width 341 height 13
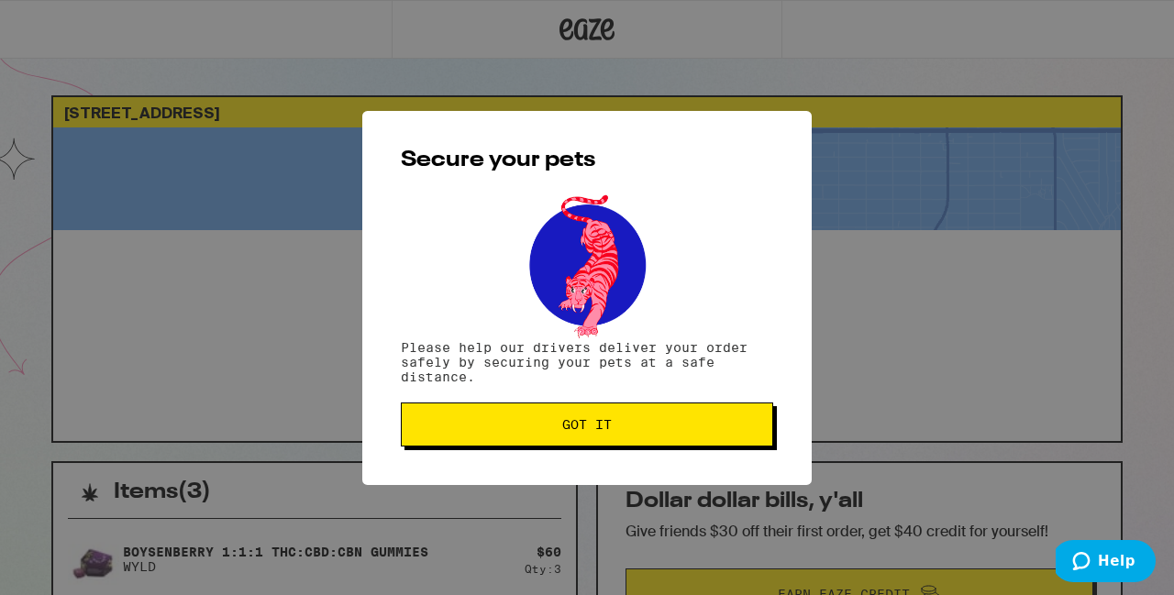
click at [679, 429] on span "Got it" at bounding box center [586, 424] width 341 height 13
